Goal: Task Accomplishment & Management: Complete application form

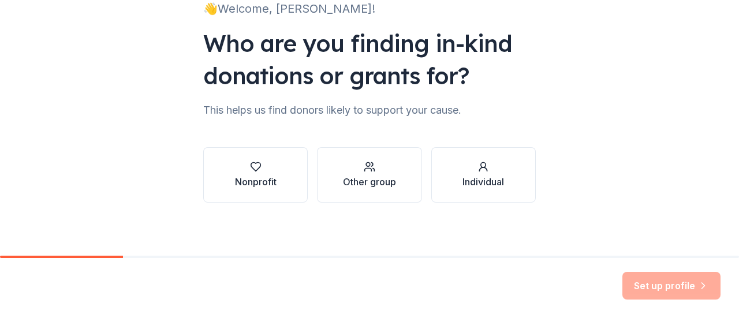
scroll to position [95, 0]
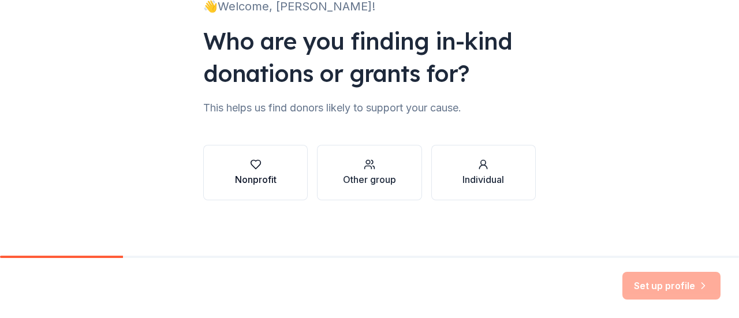
click at [271, 171] on div "Nonprofit" at bounding box center [256, 173] width 42 height 28
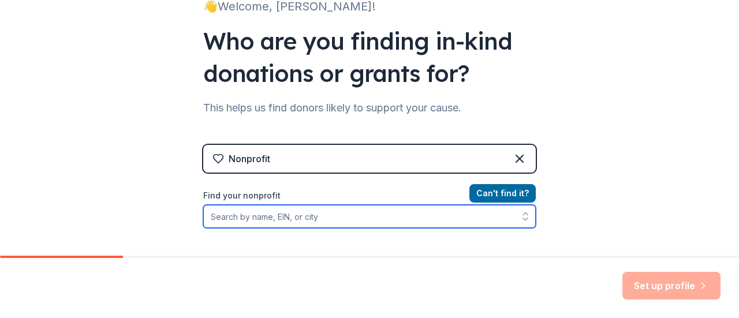
click at [301, 221] on input "Find your nonprofit" at bounding box center [369, 216] width 333 height 23
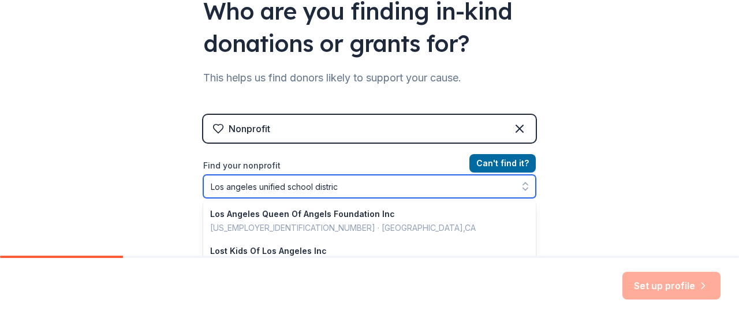
type input "Los angeles unified school district"
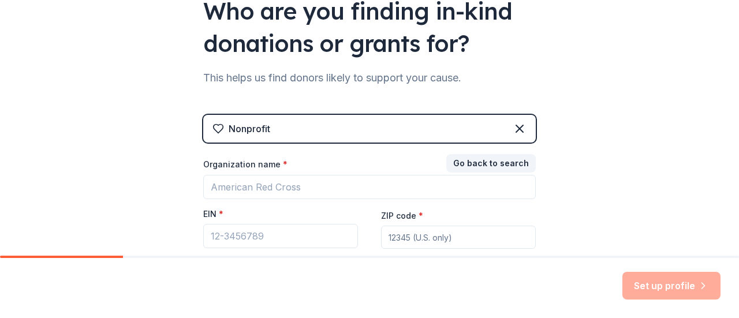
click at [510, 124] on div "Nonprofit Go back to search Organization name * EIN * ZIP code * Don ' t have a…" at bounding box center [369, 205] width 333 height 180
click at [361, 125] on div "Nonprofit" at bounding box center [369, 129] width 333 height 28
click at [473, 163] on button "Go back to search" at bounding box center [490, 163] width 89 height 18
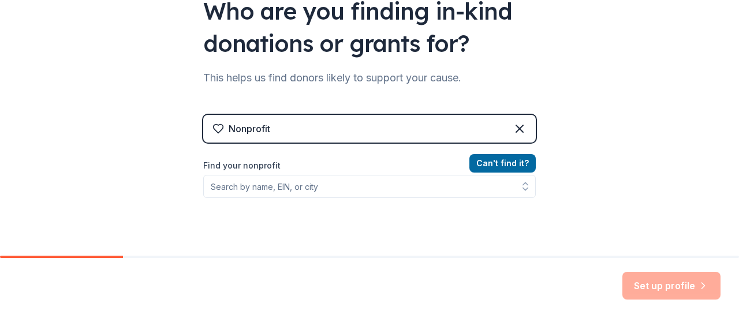
click at [366, 130] on div "Nonprofit" at bounding box center [369, 129] width 333 height 28
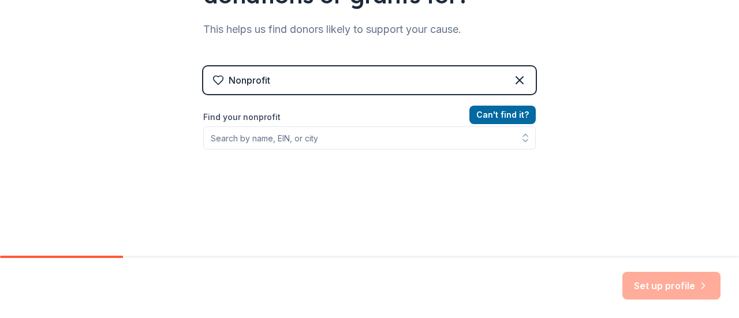
scroll to position [58, 0]
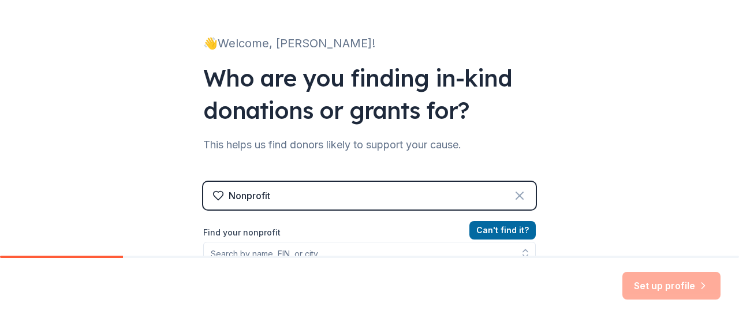
click at [514, 190] on icon at bounding box center [520, 196] width 14 height 14
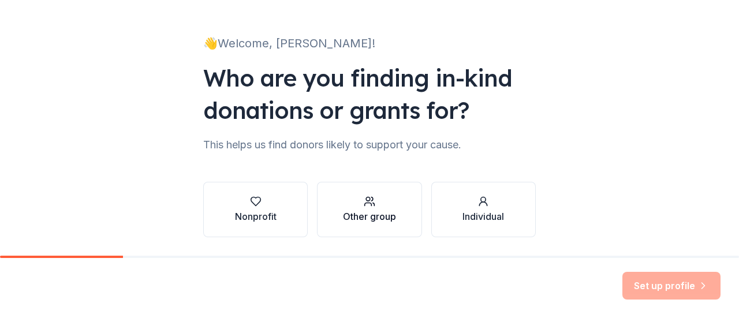
click at [377, 215] on div "Other group" at bounding box center [369, 217] width 53 height 14
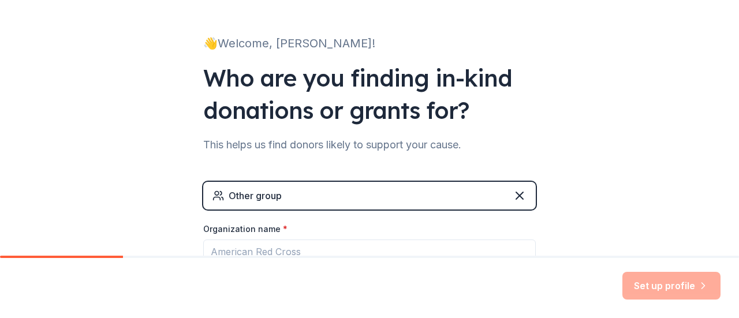
scroll to position [115, 0]
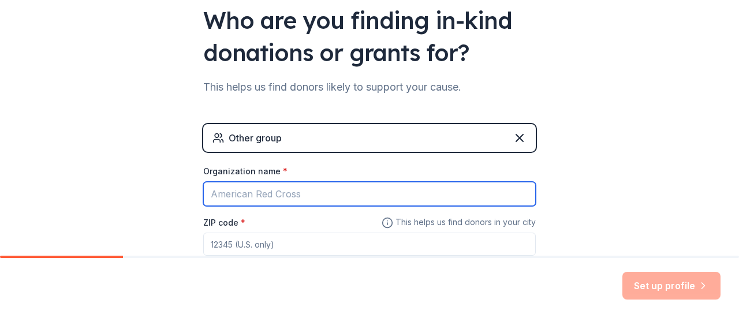
click at [273, 191] on input "Organization name *" at bounding box center [369, 194] width 333 height 24
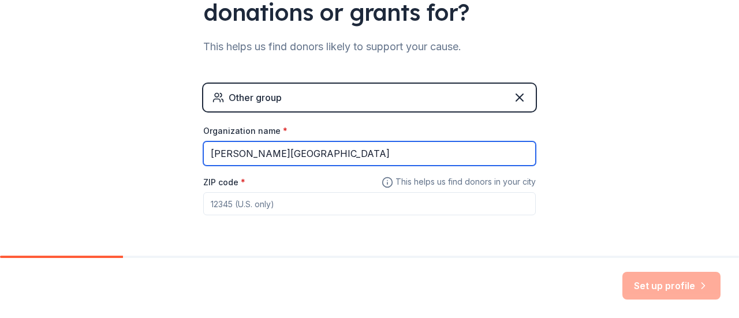
scroll to position [173, 0]
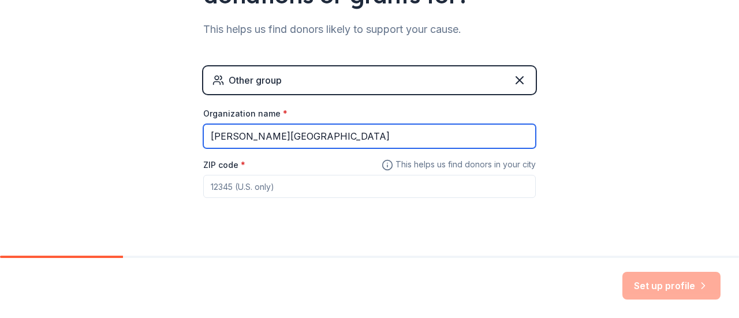
type input "[PERSON_NAME][GEOGRAPHIC_DATA]"
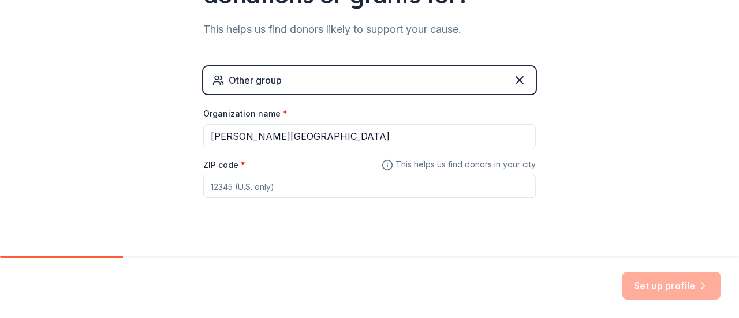
click at [234, 181] on input "ZIP code *" at bounding box center [369, 186] width 333 height 23
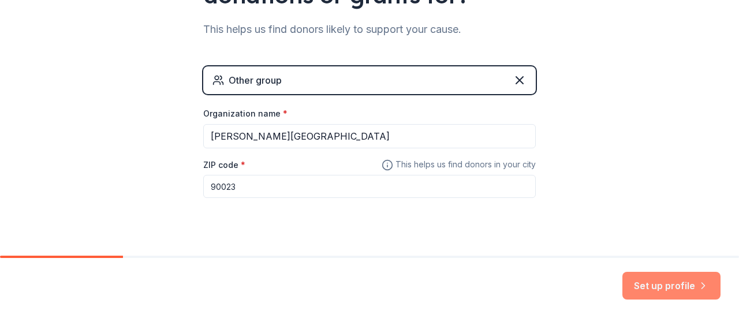
type input "90023"
click at [651, 285] on button "Set up profile" at bounding box center [671, 286] width 98 height 28
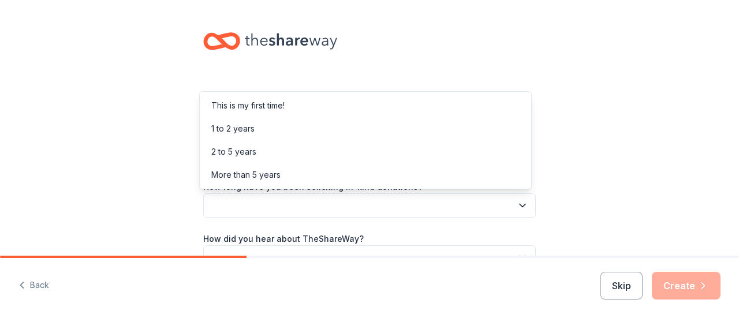
click at [253, 206] on button "button" at bounding box center [369, 205] width 333 height 24
click at [256, 105] on div "This is my first time!" at bounding box center [247, 106] width 73 height 14
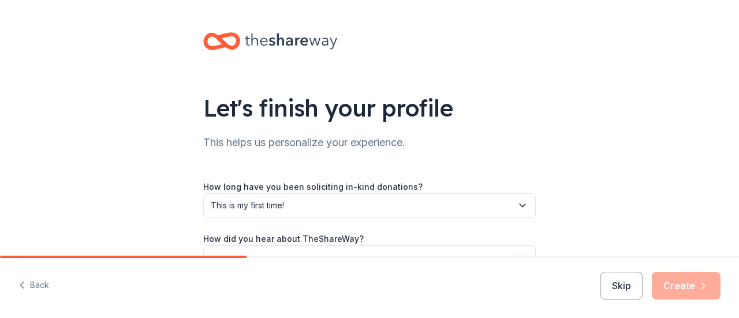
scroll to position [58, 0]
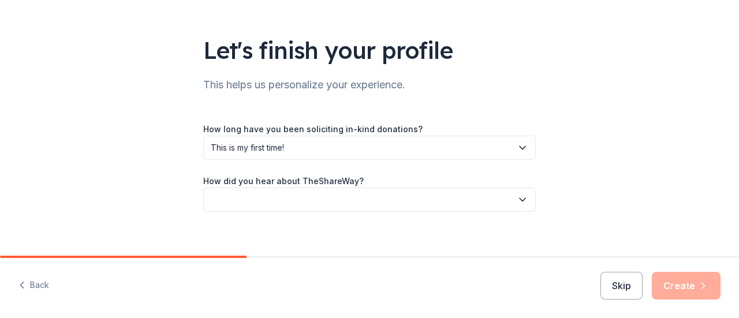
click at [261, 203] on button "button" at bounding box center [369, 200] width 333 height 24
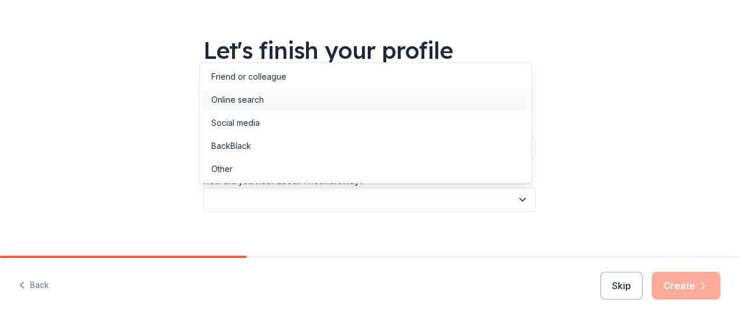
click at [248, 101] on div "Online search" at bounding box center [237, 100] width 53 height 14
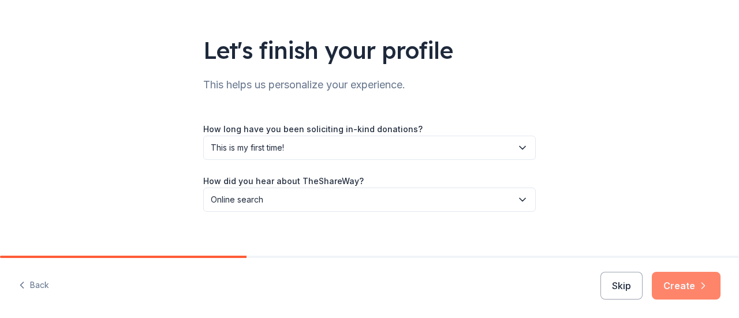
click at [671, 280] on button "Create" at bounding box center [686, 286] width 69 height 28
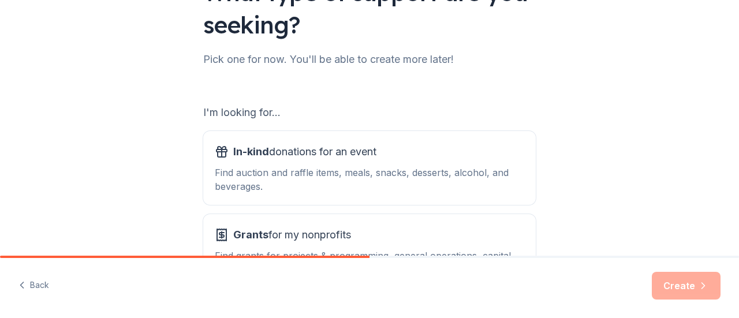
scroll to position [173, 0]
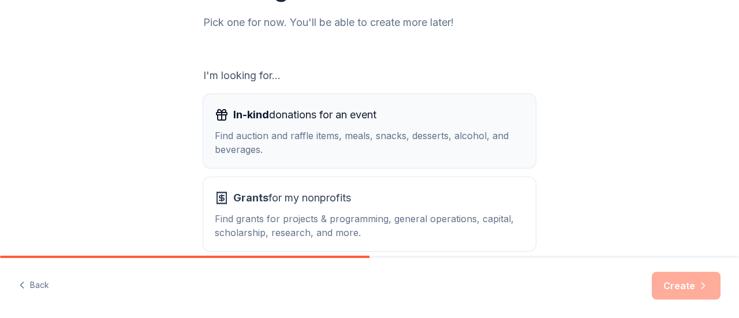
click at [270, 147] on div "Find auction and raffle items, meals, snacks, desserts, alcohol, and beverages." at bounding box center [369, 143] width 309 height 28
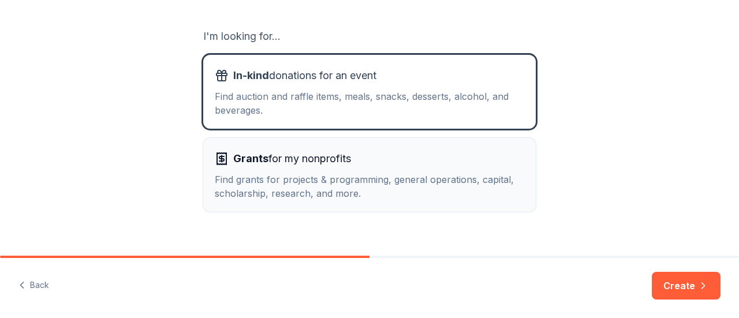
scroll to position [210, 0]
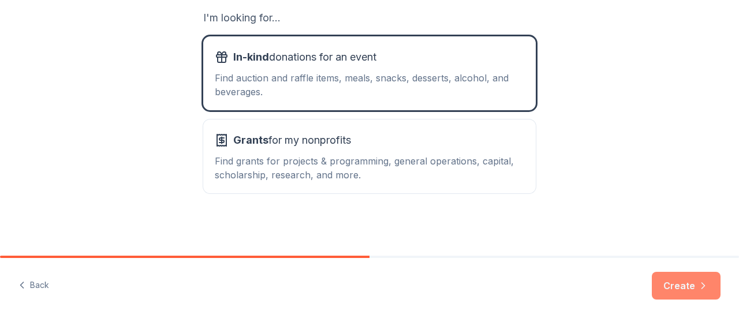
click at [675, 277] on button "Create" at bounding box center [686, 286] width 69 height 28
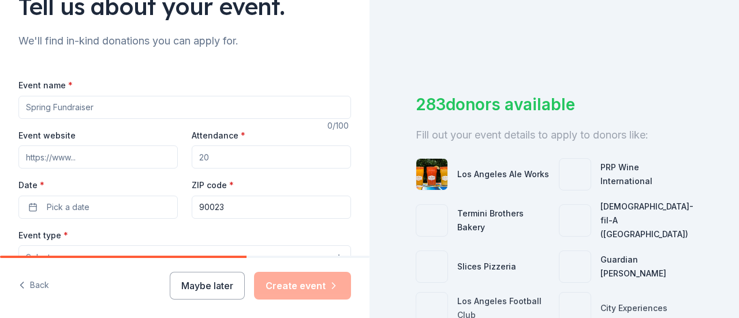
scroll to position [58, 0]
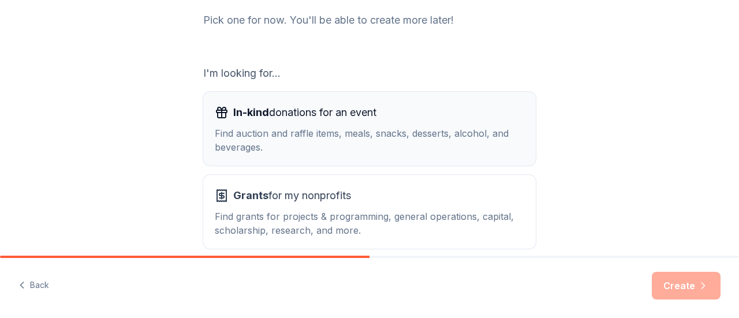
scroll to position [173, 0]
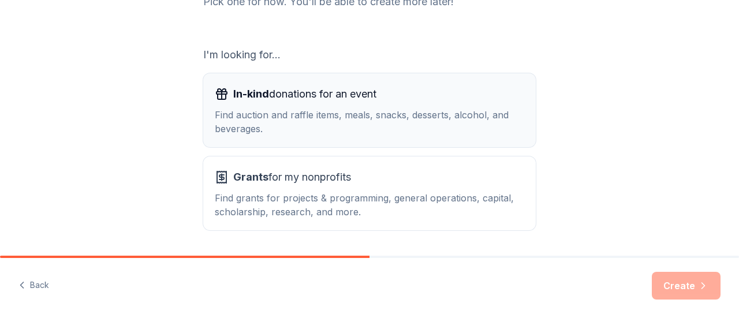
click at [318, 124] on div "Find auction and raffle items, meals, snacks, desserts, alcohol, and beverages." at bounding box center [369, 122] width 309 height 28
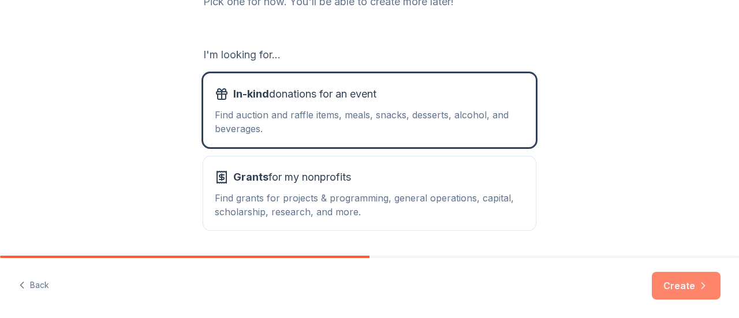
click at [703, 282] on icon "button" at bounding box center [703, 286] width 12 height 12
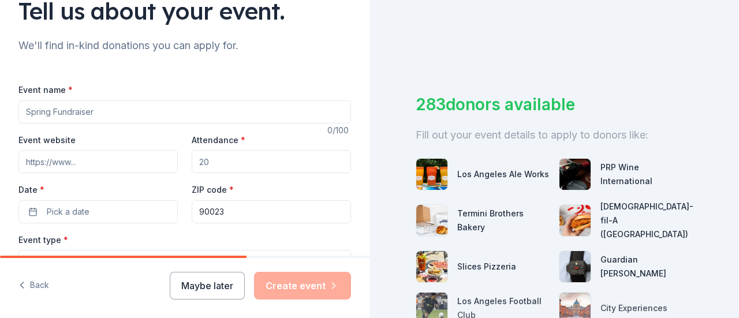
scroll to position [115, 0]
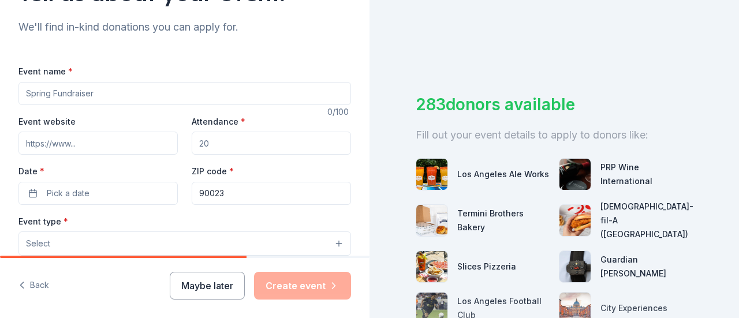
click at [107, 96] on input "Event name *" at bounding box center [184, 93] width 333 height 23
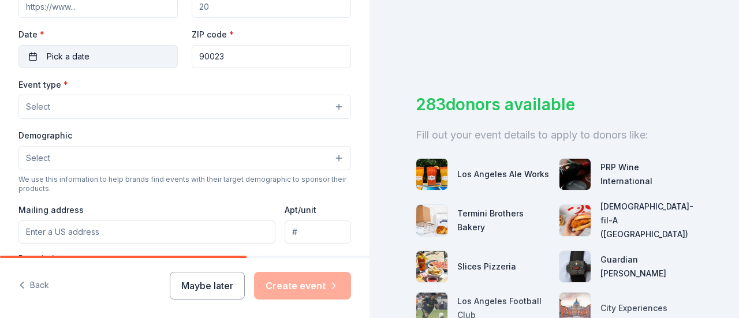
scroll to position [289, 0]
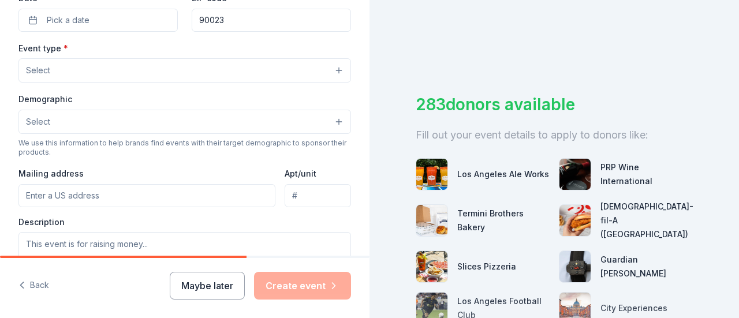
type input "Attendance incentives"
click at [151, 74] on button "Select" at bounding box center [184, 70] width 333 height 24
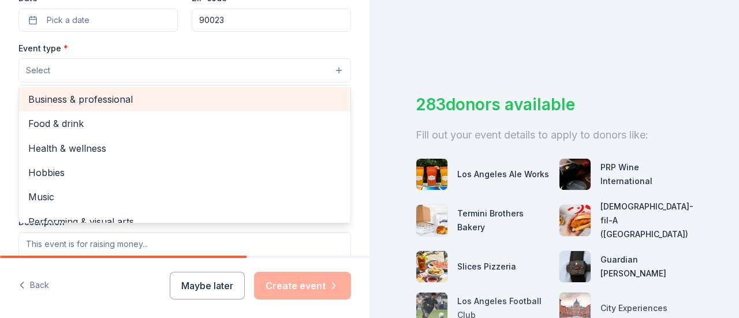
scroll to position [38, 0]
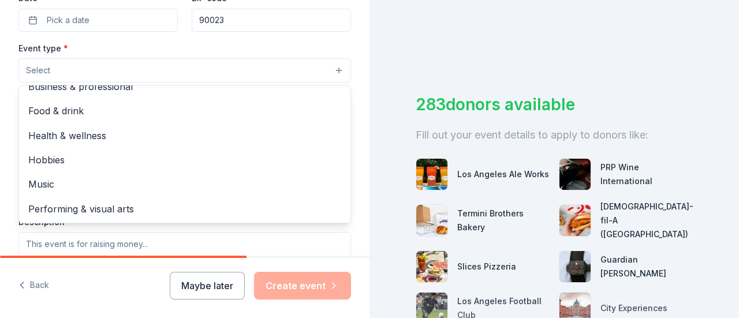
click at [133, 268] on div "Tell us about your event. We'll find in-kind donations you can apply for. Event…" at bounding box center [184, 159] width 369 height 318
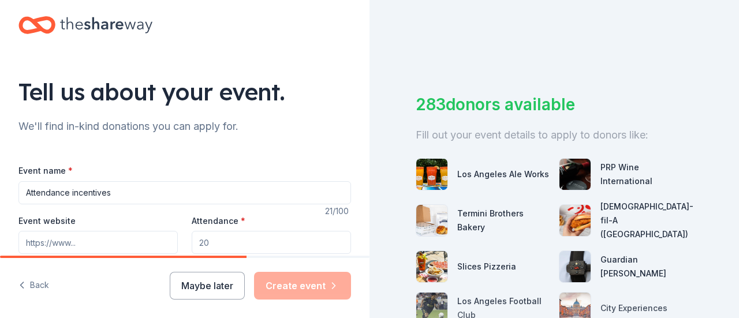
scroll to position [0, 0]
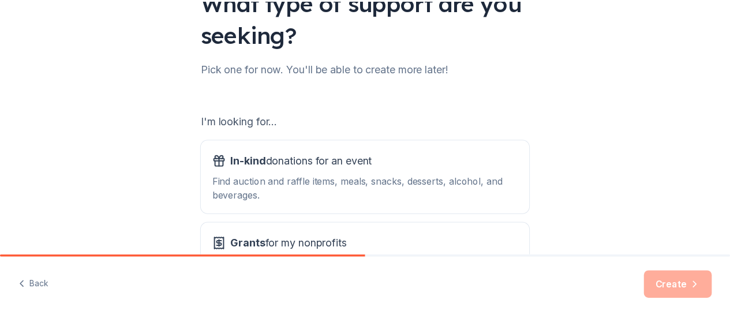
scroll to position [173, 0]
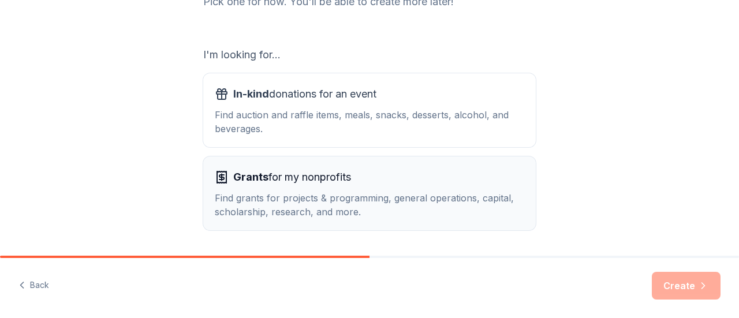
click at [321, 185] on span "Grants for my nonprofits" at bounding box center [292, 177] width 118 height 18
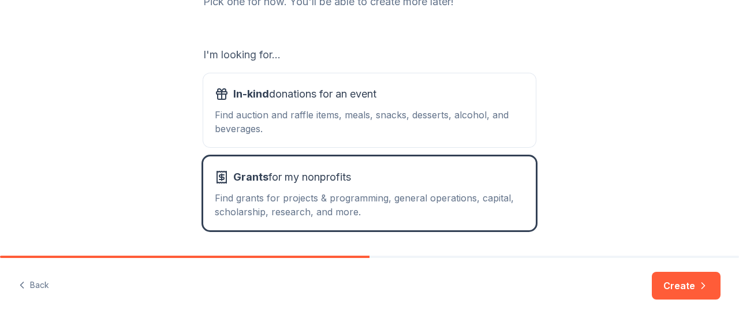
click at [659, 256] on div at bounding box center [369, 257] width 739 height 2
click at [680, 285] on button "Create" at bounding box center [686, 286] width 69 height 28
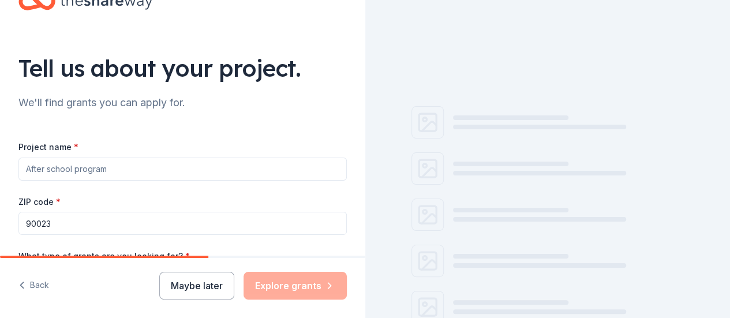
scroll to position [58, 0]
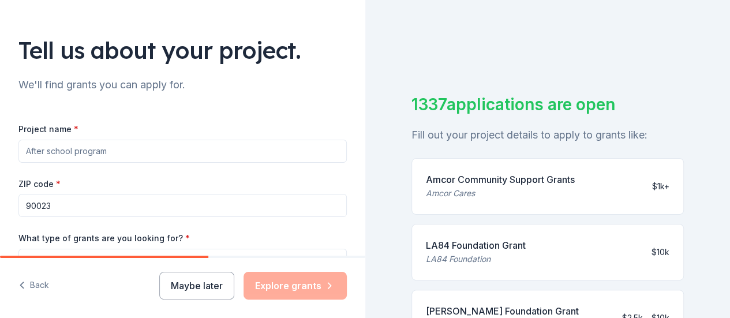
click at [109, 150] on input "Project name *" at bounding box center [182, 151] width 328 height 23
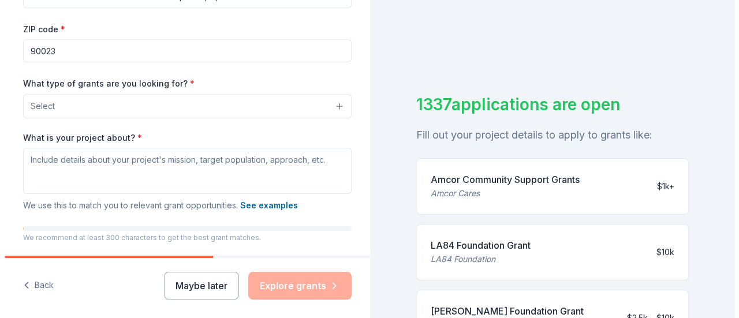
scroll to position [231, 0]
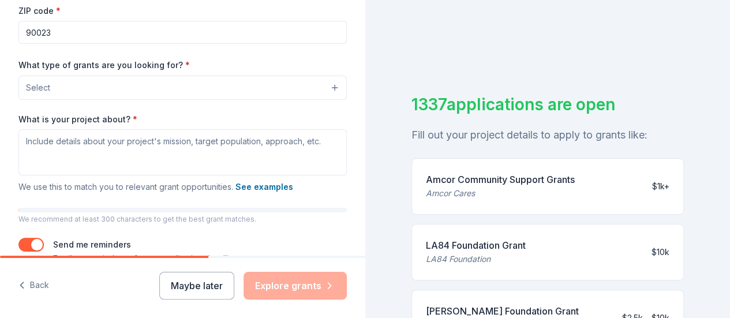
type input "Attendance Incentives for Students in special populations"
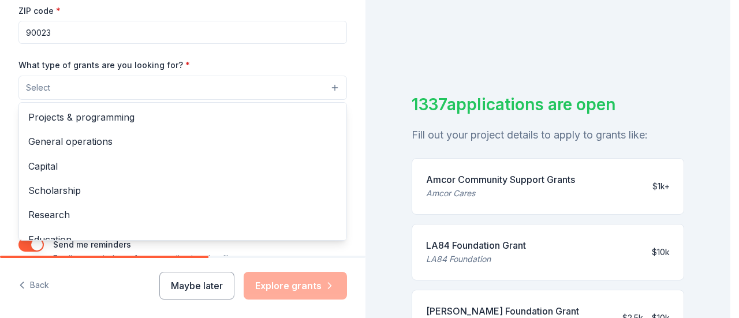
click at [53, 91] on button "Select" at bounding box center [182, 88] width 328 height 24
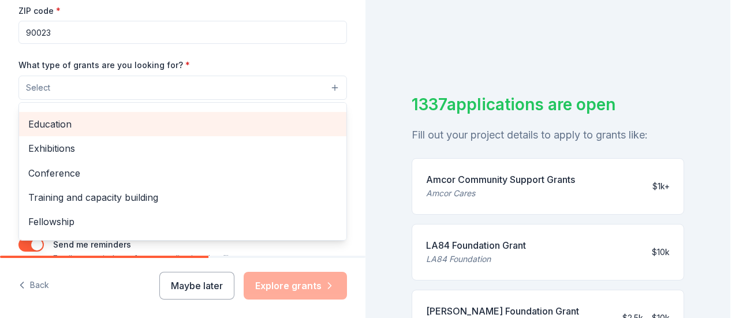
click at [58, 127] on span "Education" at bounding box center [182, 124] width 309 height 15
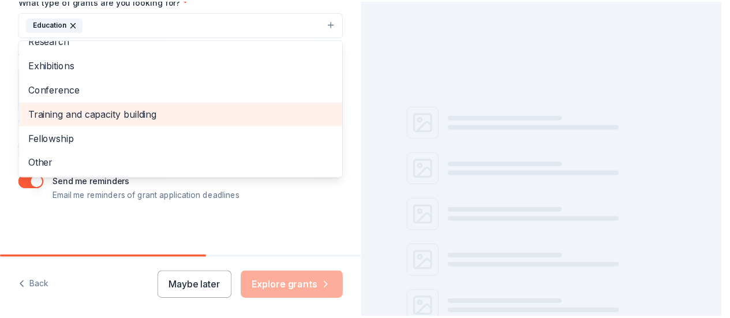
scroll to position [296, 0]
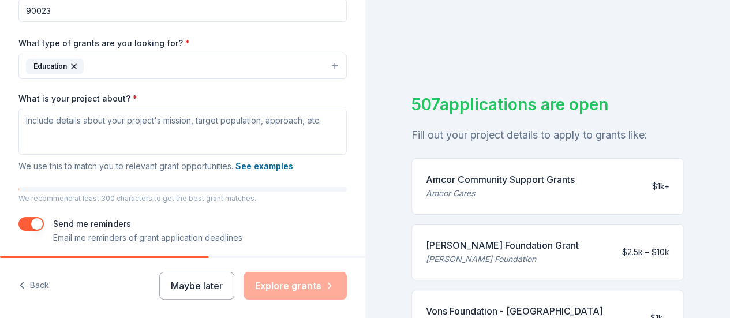
scroll to position [238, 0]
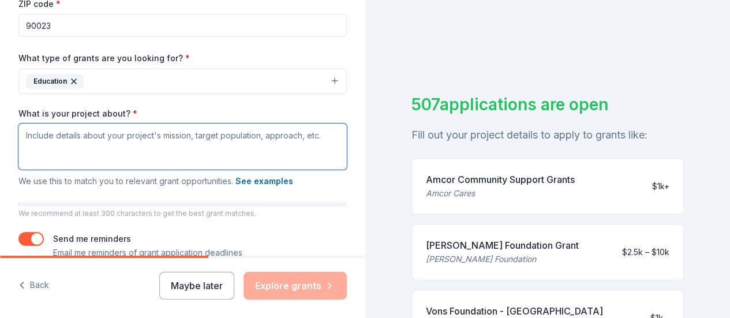
click at [58, 135] on textarea "What is your project about? *" at bounding box center [182, 147] width 328 height 46
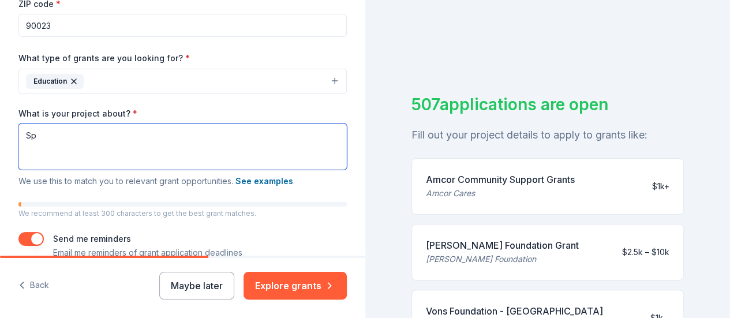
type textarea "S"
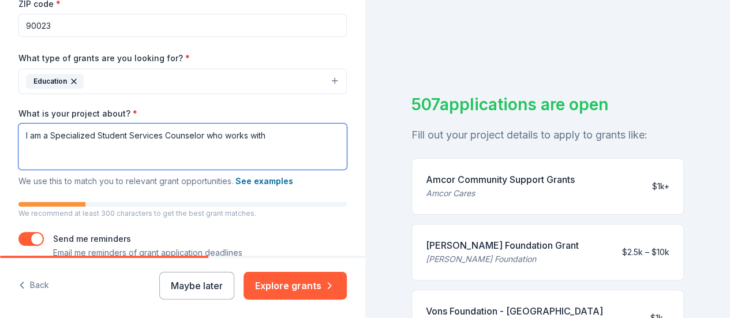
type textarea "I am a Specialized Student Services Counselor who works with"
drag, startPoint x: 267, startPoint y: 132, endPoint x: 22, endPoint y: 131, distance: 245.3
click at [22, 131] on textarea "I am a Specialized Student Services Counselor who works with" at bounding box center [182, 147] width 328 height 46
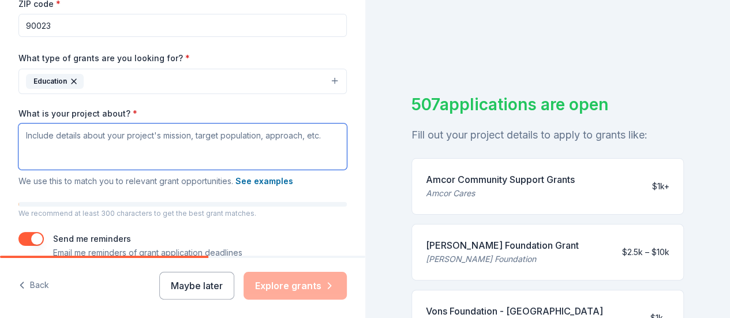
paste textarea "Purpose Specialized Student Services (SSS) Counselors and Pupil Services and At…"
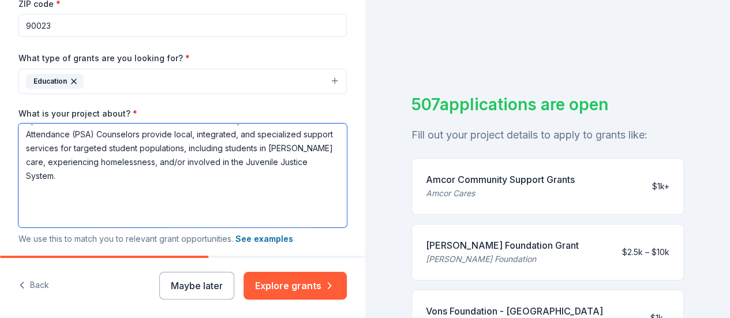
scroll to position [0, 0]
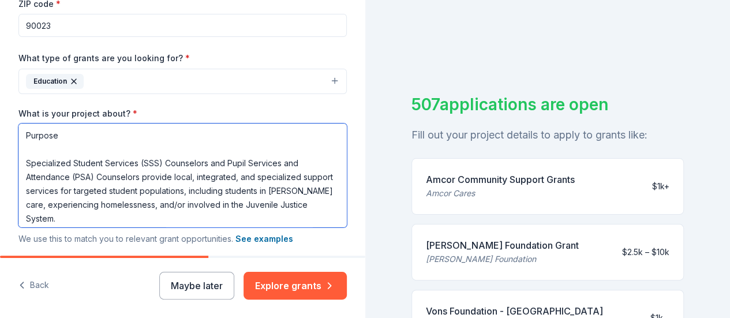
click at [60, 146] on textarea "Purpose Specialized Student Services (SSS) Counselors and Pupil Services and At…" at bounding box center [182, 176] width 328 height 104
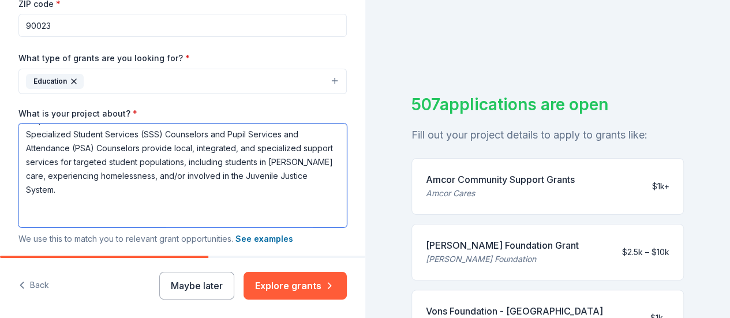
scroll to position [58, 0]
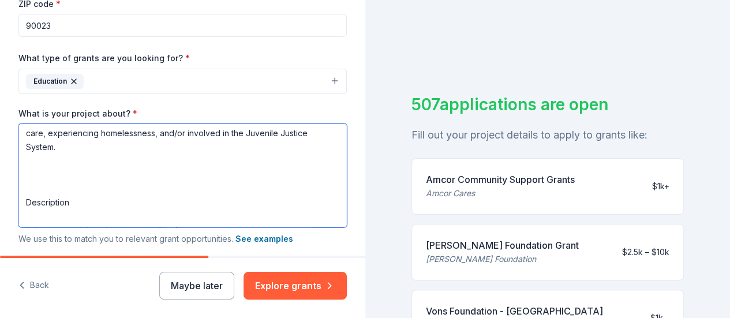
click at [44, 165] on textarea "Purpose Specialized Student Services (SSS) Counselors and Pupil Services and At…" at bounding box center [182, 176] width 328 height 104
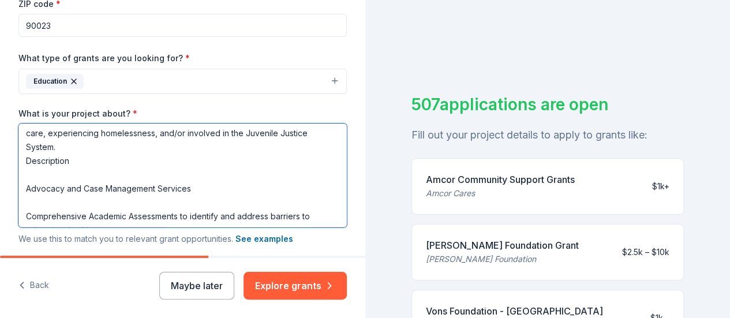
click at [42, 169] on textarea "Purpose Specialized Student Services (SSS) Counselors and Pupil Services and At…" at bounding box center [182, 176] width 328 height 104
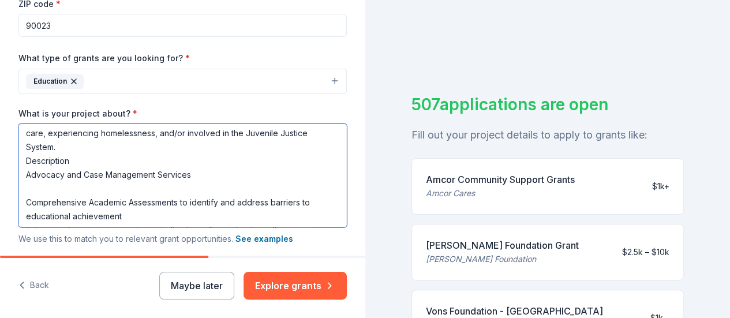
click at [70, 161] on textarea "Purpose Specialized Student Services (SSS) Counselors and Pupil Services and At…" at bounding box center [182, 176] width 328 height 104
click at [37, 182] on textarea "Purpose Specialized Student Services (SSS) Counselors and Pupil Services and At…" at bounding box center [182, 176] width 328 height 104
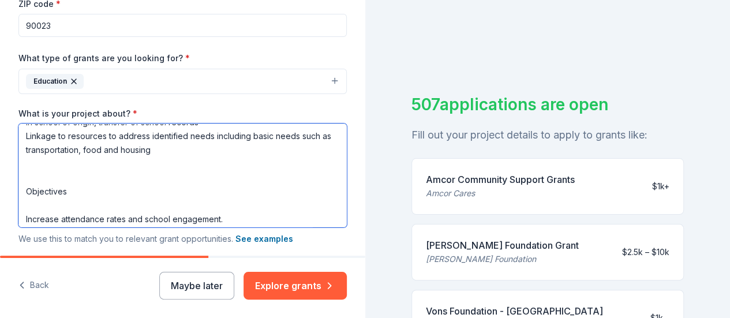
scroll to position [173, 0]
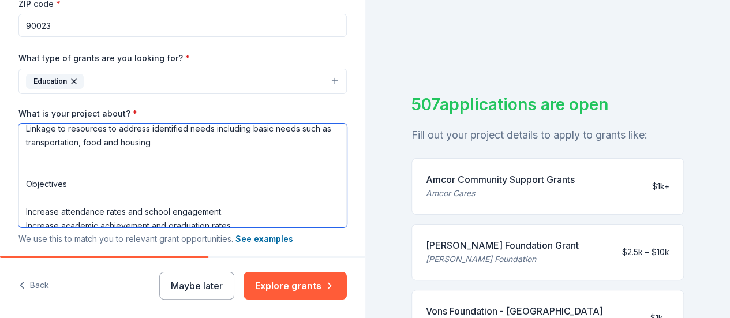
click at [28, 161] on textarea "Purpose Specialized Student Services (SSS) Counselors and Pupil Services and At…" at bounding box center [182, 176] width 328 height 104
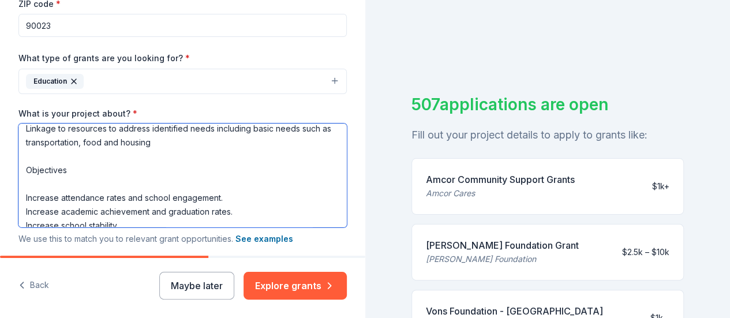
click at [66, 168] on textarea "Purpose Specialized Student Services (SSS) Counselors and Pupil Services and At…" at bounding box center [182, 176] width 328 height 104
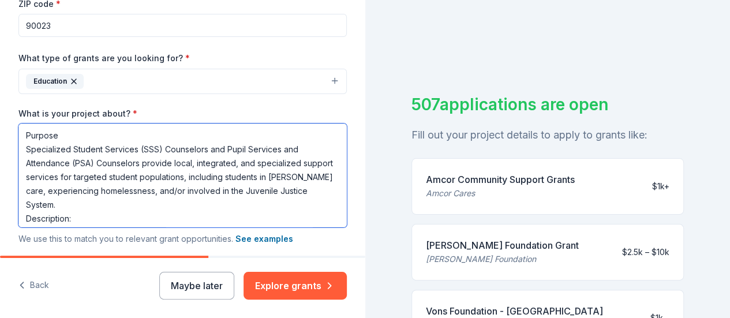
scroll to position [180, 0]
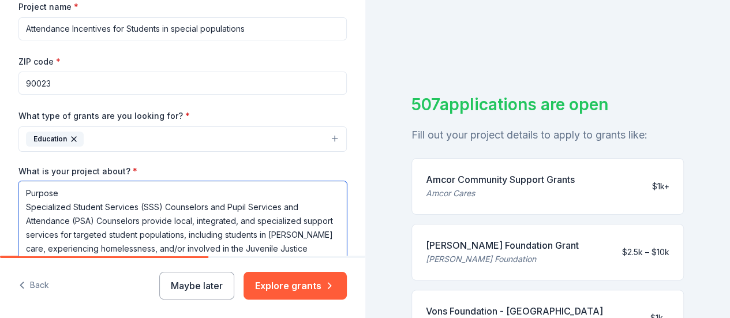
click at [65, 192] on textarea "Purpose Specialized Student Services (SSS) Counselors and Pupil Services and At…" at bounding box center [182, 233] width 328 height 104
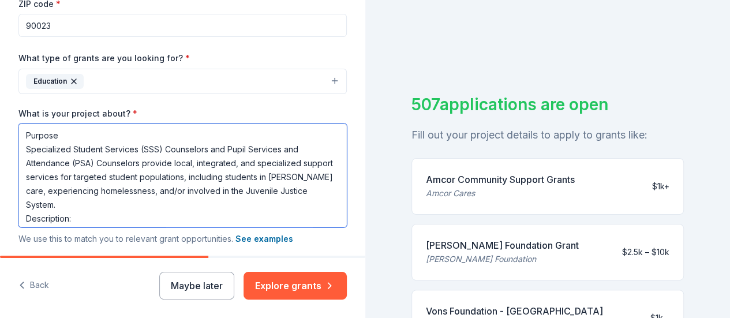
click at [90, 203] on textarea "Purpose Specialized Student Services (SSS) Counselors and Pupil Services and At…" at bounding box center [182, 176] width 328 height 104
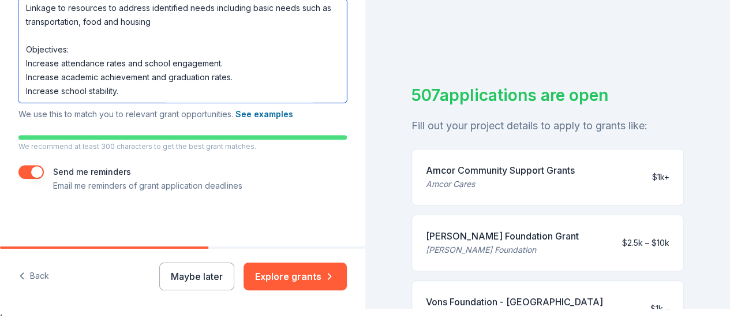
scroll to position [14, 0]
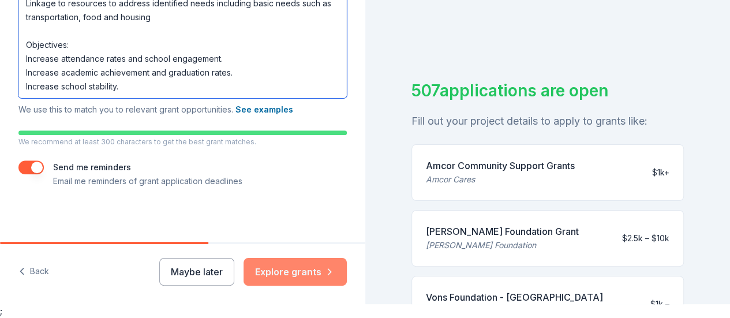
type textarea "Purpose Specialized Student Services (SSS) Counselors and Pupil Services and At…"
click at [279, 267] on button "Explore grants" at bounding box center [295, 272] width 103 height 28
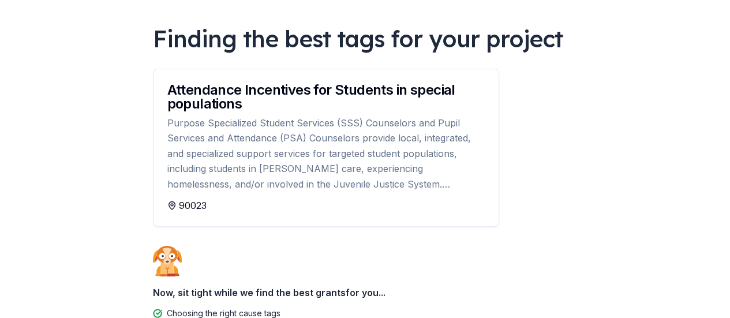
scroll to position [173, 0]
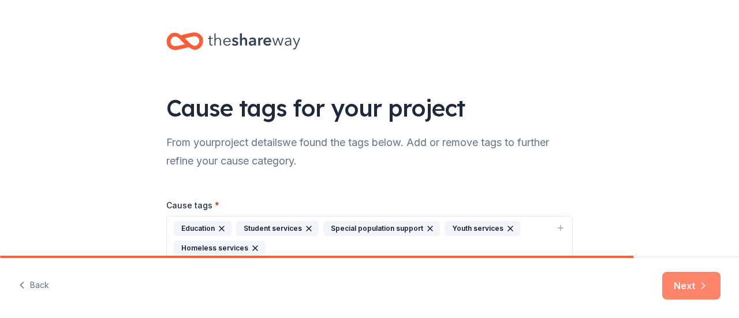
click at [686, 286] on button "Next" at bounding box center [691, 286] width 58 height 28
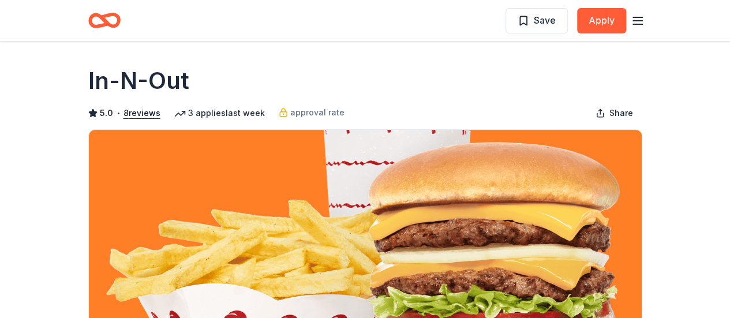
click at [638, 23] on icon "button" at bounding box center [638, 21] width 14 height 14
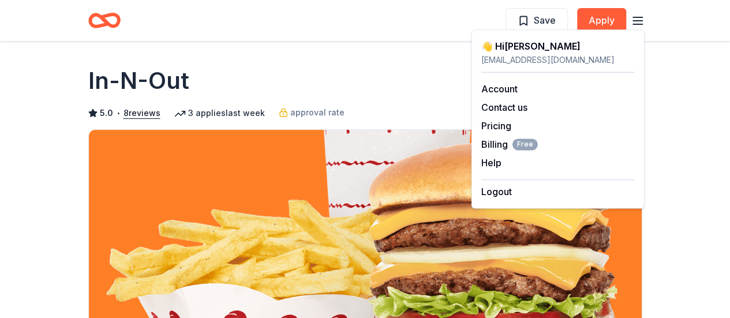
click at [414, 99] on div "In-N-Out 5.0 • 8 reviews 3 applies last week approval rate Share" at bounding box center [365, 208] width 554 height 286
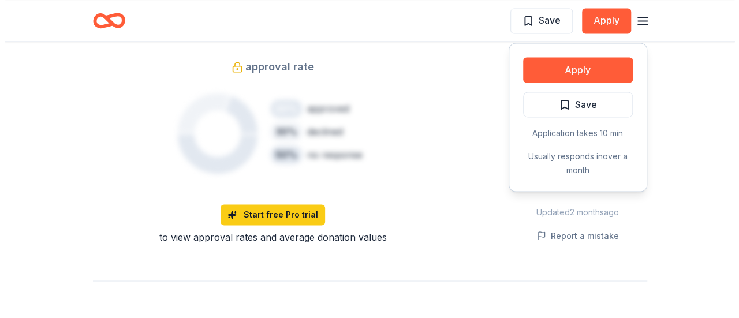
scroll to position [729, 0]
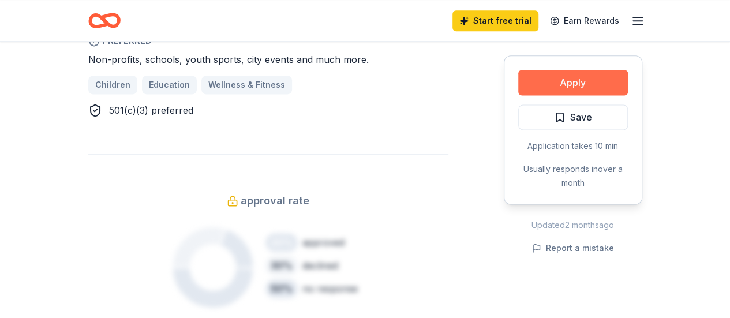
click at [551, 81] on button "Apply" at bounding box center [573, 82] width 110 height 25
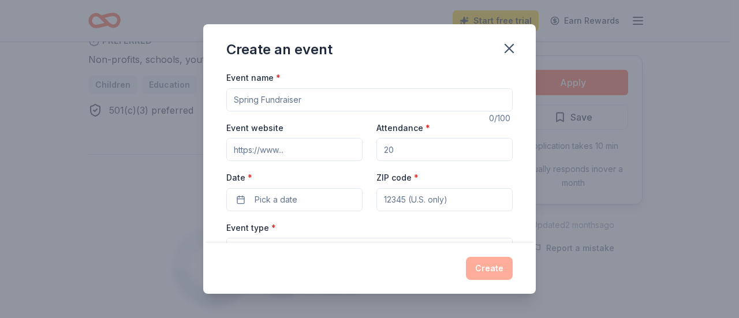
click at [322, 100] on input "Event name *" at bounding box center [369, 99] width 286 height 23
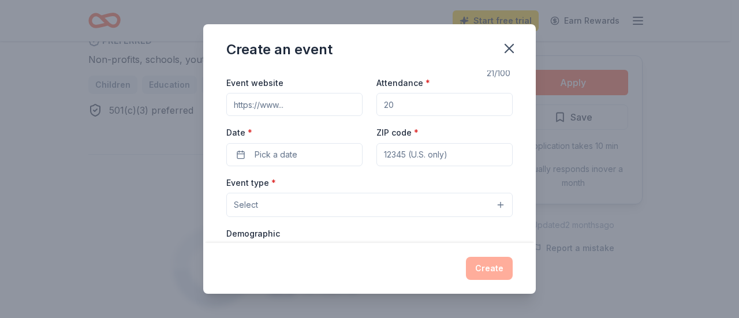
scroll to position [0, 0]
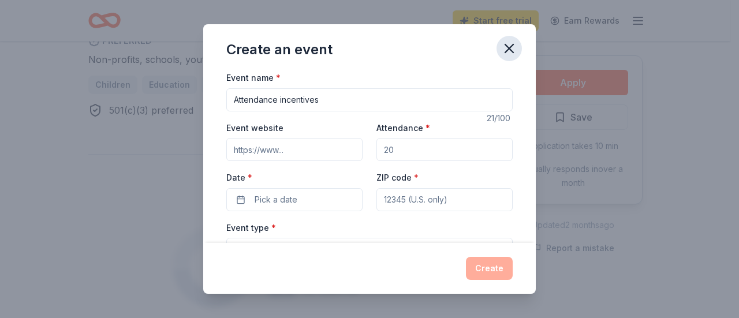
type input "Attendance incentives"
click at [508, 46] on icon "button" at bounding box center [509, 48] width 16 height 16
